Goal: Check status: Check status

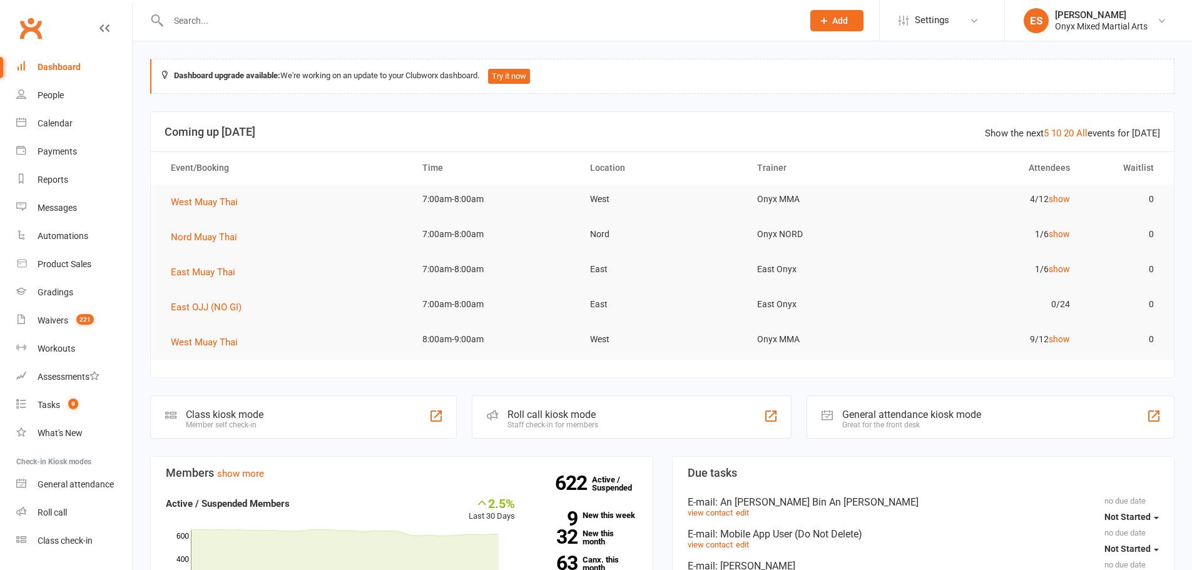
click at [220, 31] on div at bounding box center [472, 20] width 644 height 41
paste input "[PERSON_NAME]"
click at [220, 25] on input "[PERSON_NAME]" at bounding box center [479, 21] width 629 height 18
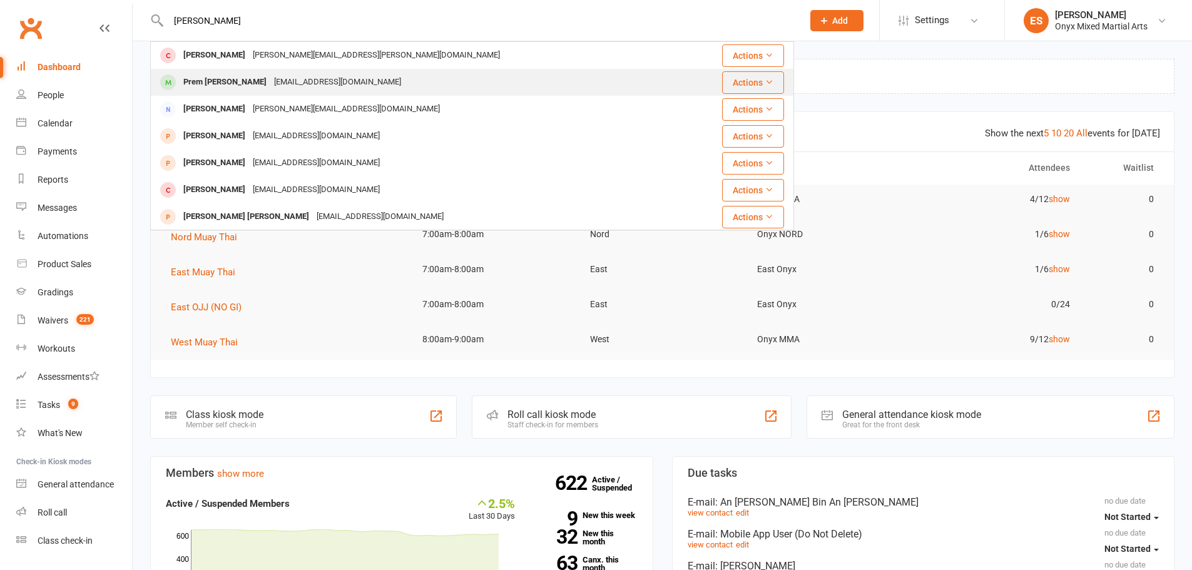
type input "[PERSON_NAME]"
click at [222, 74] on div "Prem [PERSON_NAME]" at bounding box center [225, 82] width 91 height 18
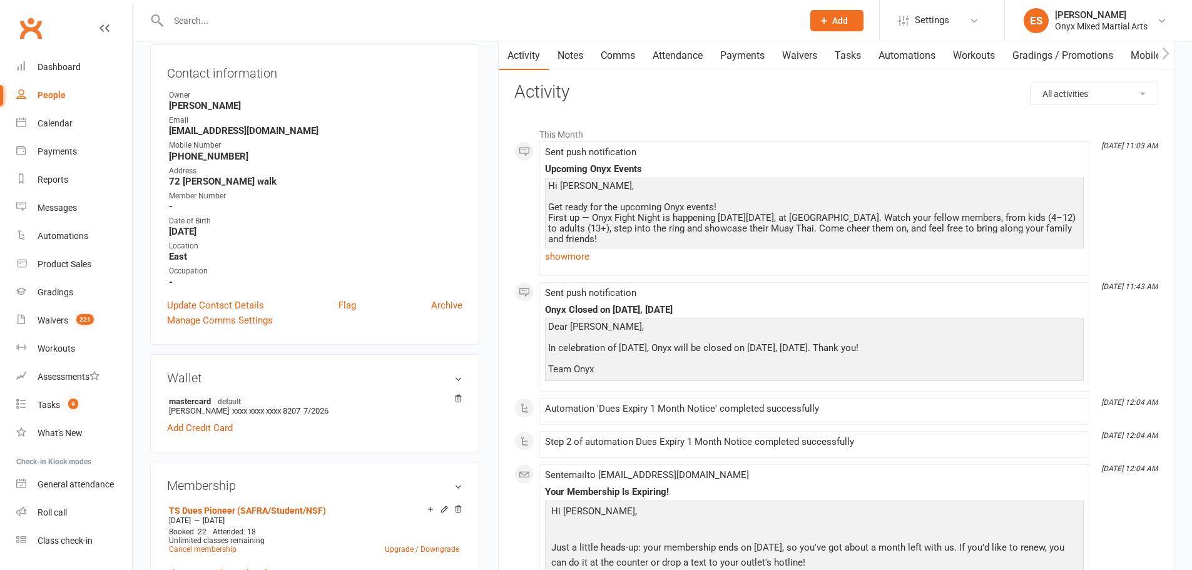
scroll to position [125, 0]
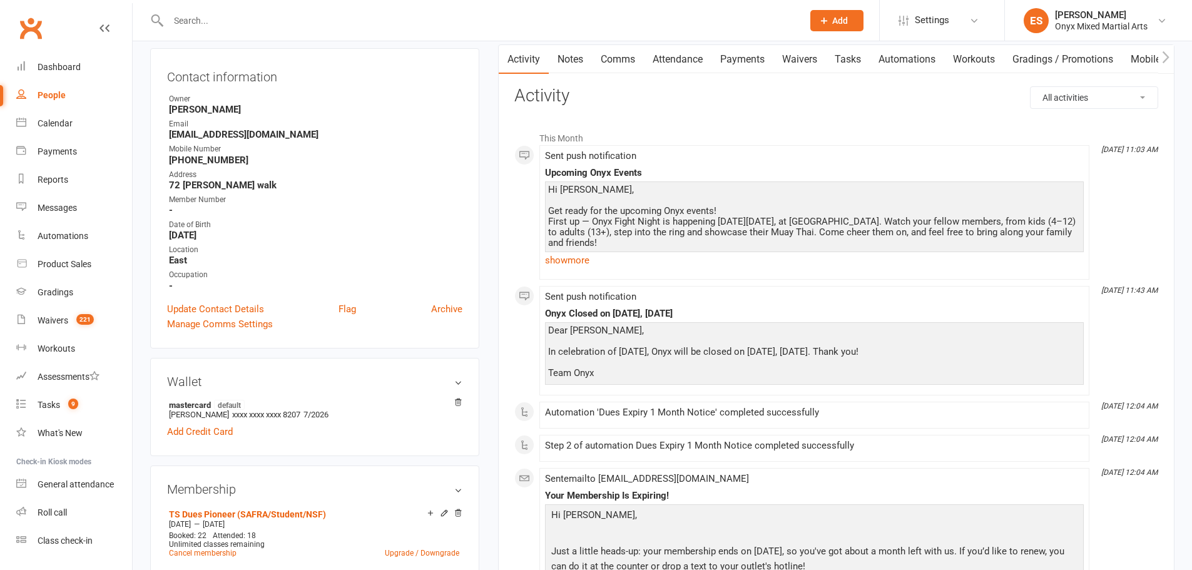
click at [738, 55] on link "Payments" at bounding box center [742, 59] width 62 height 29
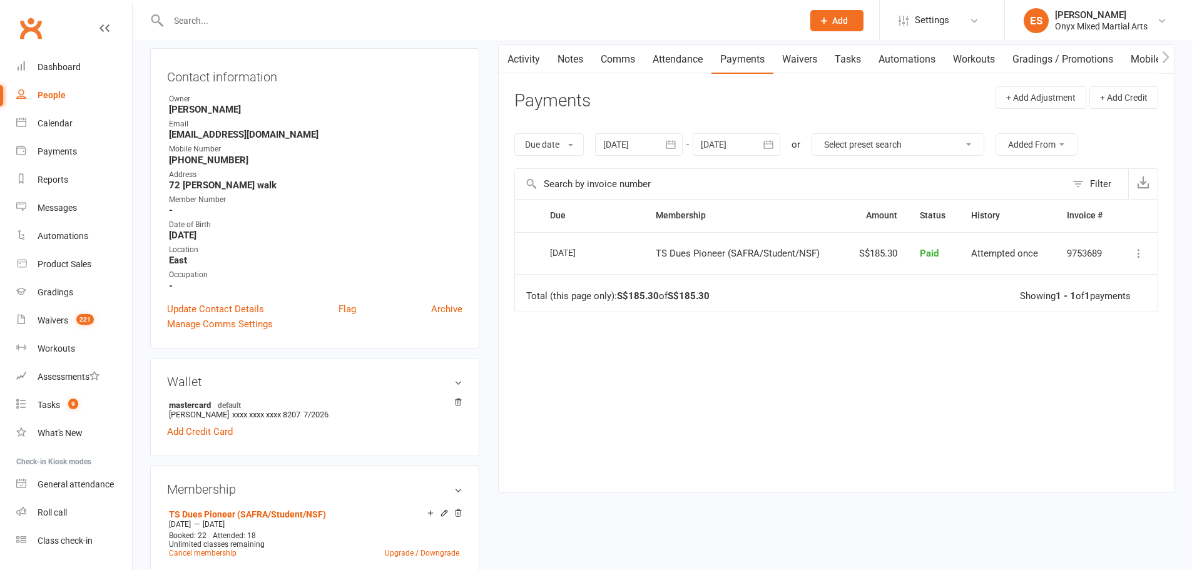
click at [677, 141] on icon "button" at bounding box center [670, 144] width 13 height 13
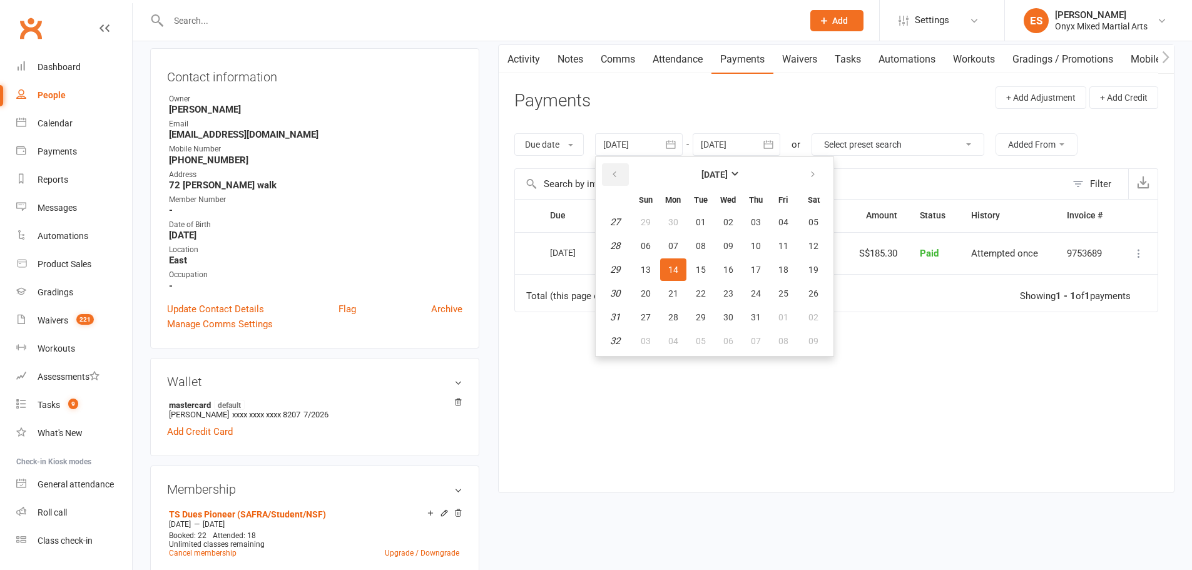
click at [616, 172] on icon "button" at bounding box center [614, 175] width 9 height 10
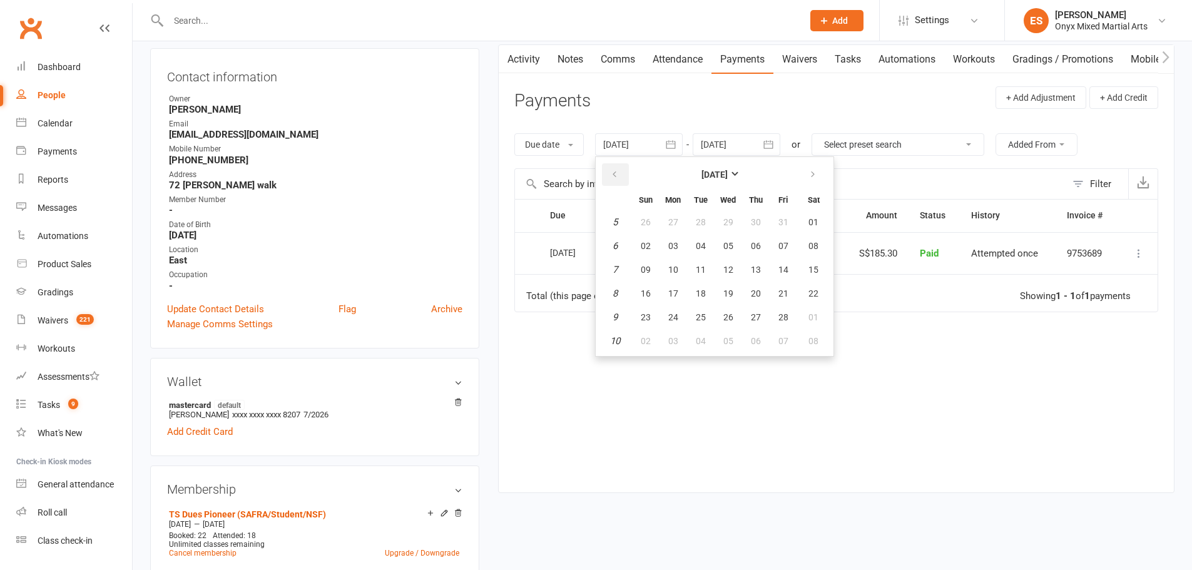
click at [616, 172] on icon "button" at bounding box center [614, 175] width 9 height 10
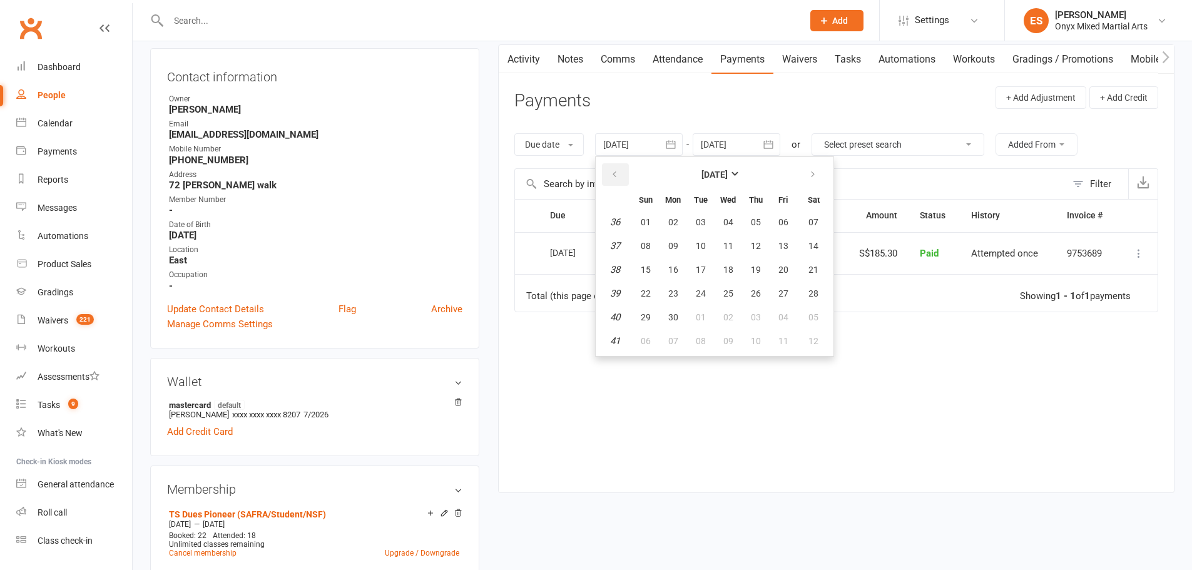
click at [616, 172] on icon "button" at bounding box center [614, 175] width 9 height 10
click at [669, 226] on button "01" at bounding box center [673, 222] width 26 height 23
type input "[DATE]"
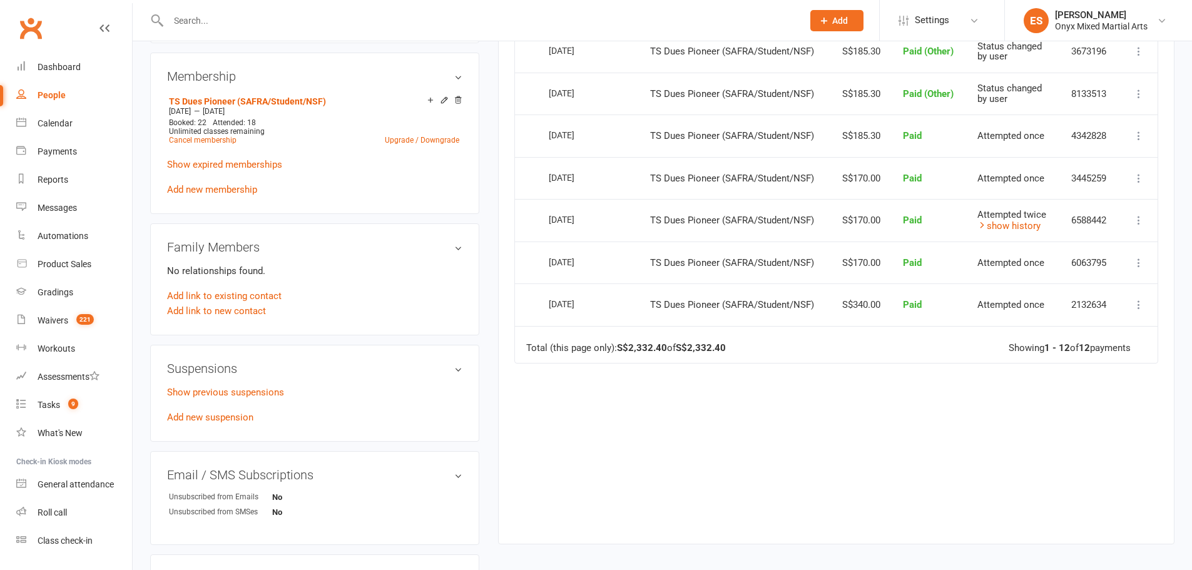
scroll to position [704, 0]
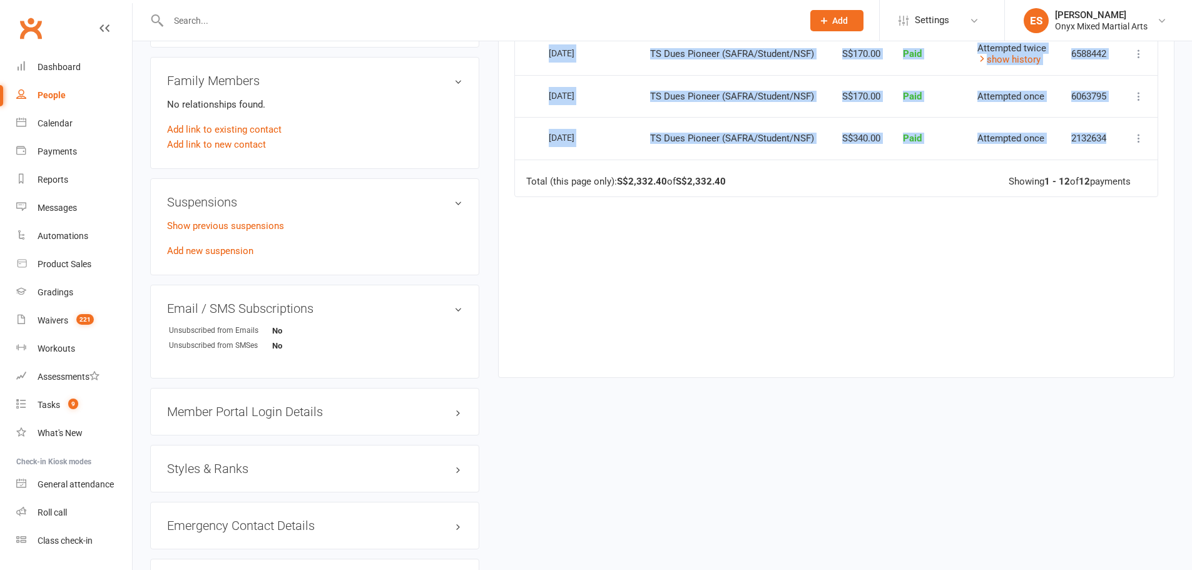
drag, startPoint x: 544, startPoint y: 310, endPoint x: 1076, endPoint y: 210, distance: 541.0
copy table "[DATE] Prem [PERSON_NAME] TS Dues Pioneer (SAFRA/Student/NSF) S$185.30 Paid Att…"
